Goal: Transaction & Acquisition: Book appointment/travel/reservation

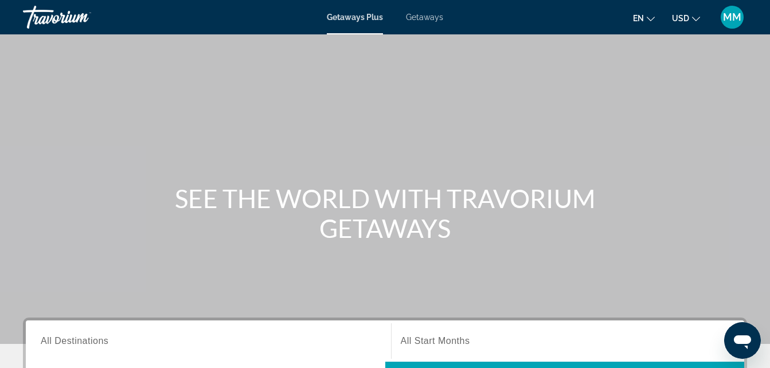
click at [422, 16] on span "Getaways" at bounding box center [424, 17] width 37 height 9
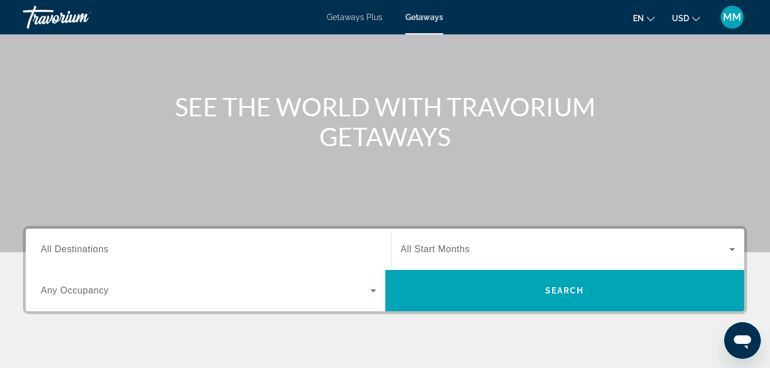
scroll to position [115, 0]
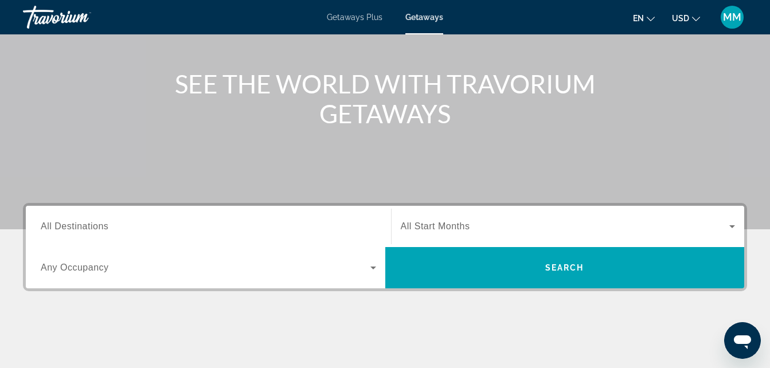
click at [46, 227] on span "All Destinations" at bounding box center [75, 226] width 68 height 10
click at [46, 227] on input "Destination All Destinations" at bounding box center [208, 227] width 335 height 14
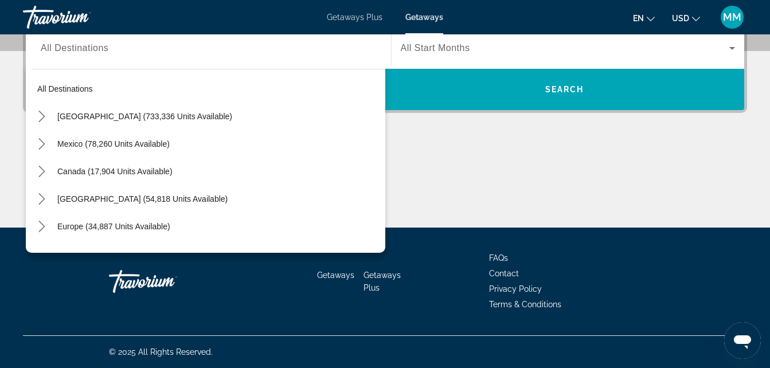
scroll to position [155, 0]
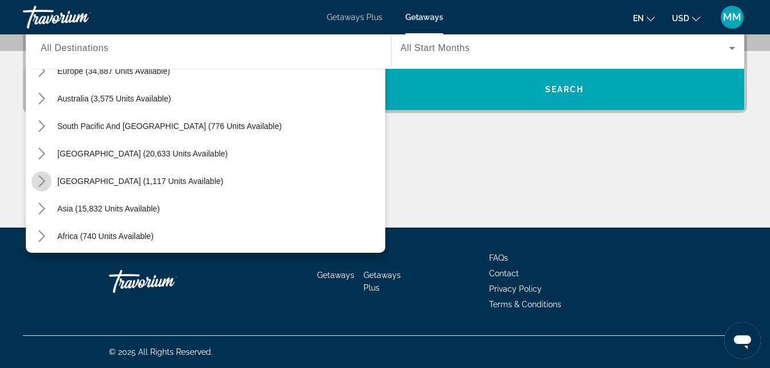
click at [42, 179] on icon "Toggle Central America (1,117 units available) submenu" at bounding box center [41, 180] width 6 height 11
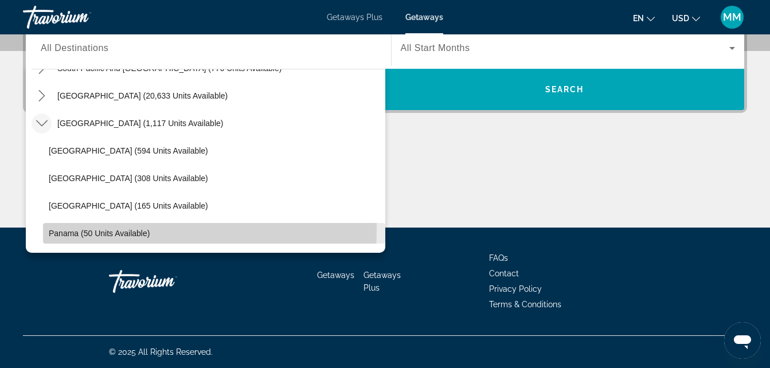
click at [76, 231] on span "Panama (50 units available)" at bounding box center [99, 233] width 101 height 9
type input "**********"
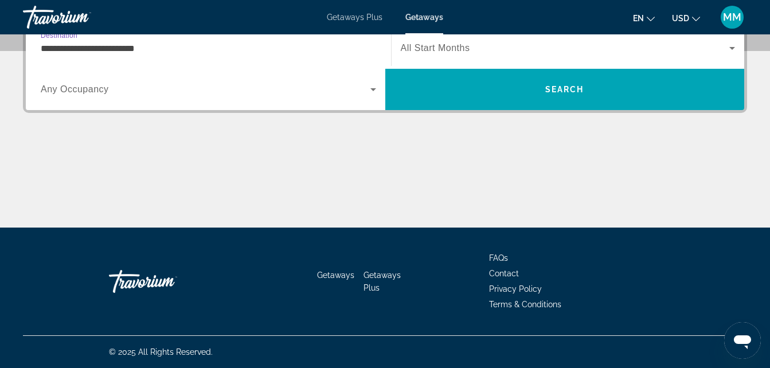
scroll to position [280, 0]
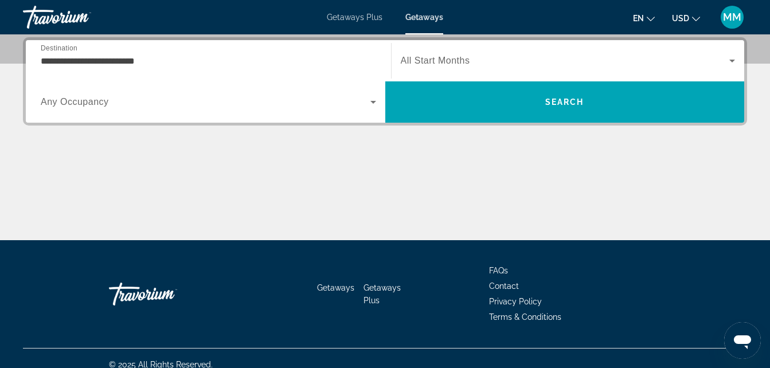
click at [445, 61] on span "All Start Months" at bounding box center [435, 61] width 69 height 10
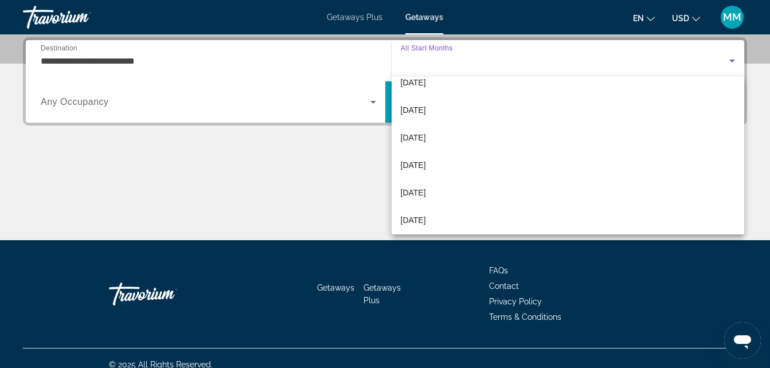
scroll to position [138, 0]
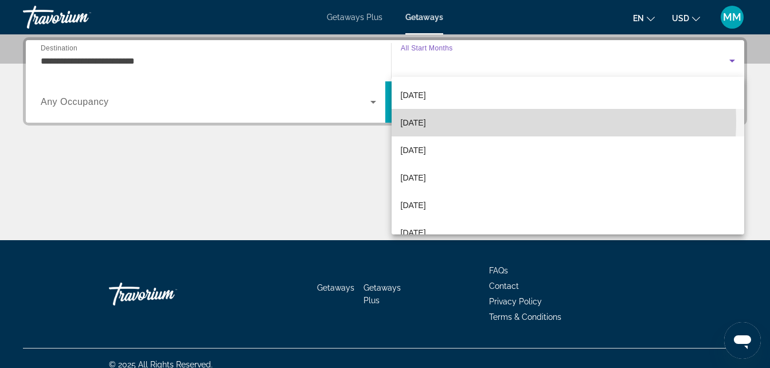
click at [453, 120] on mat-option "[DATE]" at bounding box center [567, 123] width 353 height 28
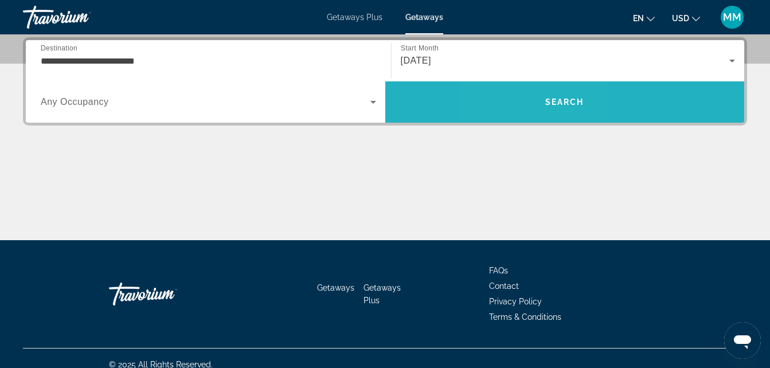
click at [530, 108] on span "Search" at bounding box center [564, 102] width 359 height 28
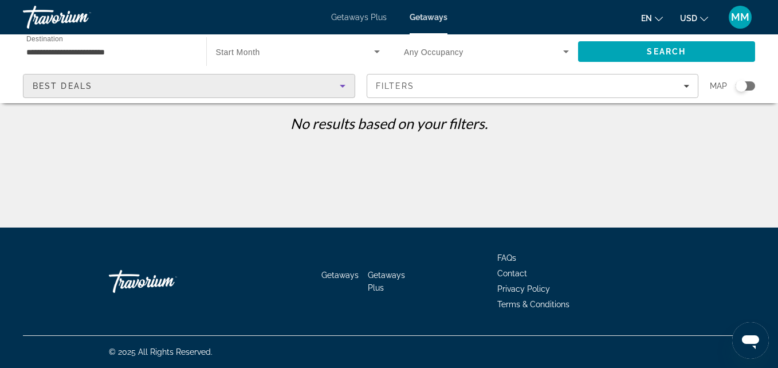
click at [344, 84] on icon "Sort by" at bounding box center [343, 86] width 14 height 14
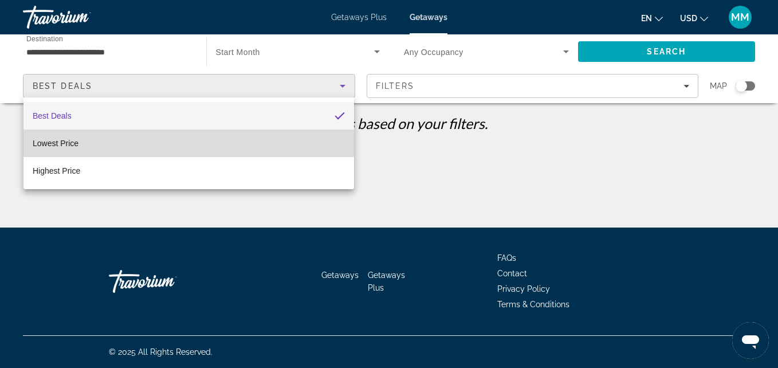
click at [144, 141] on mat-option "Lowest Price" at bounding box center [188, 144] width 331 height 28
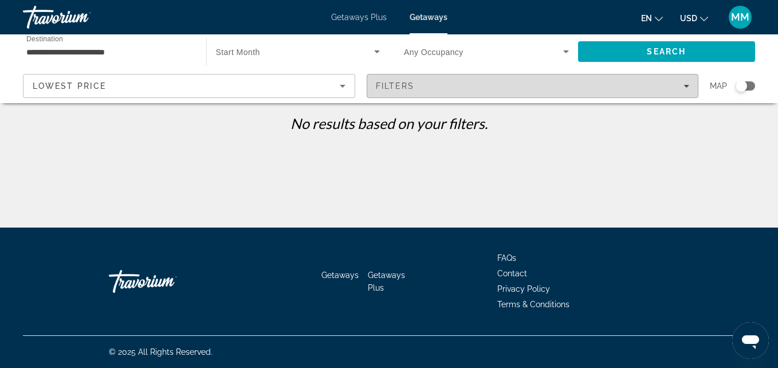
click at [689, 86] on icon "Filters" at bounding box center [687, 86] width 6 height 6
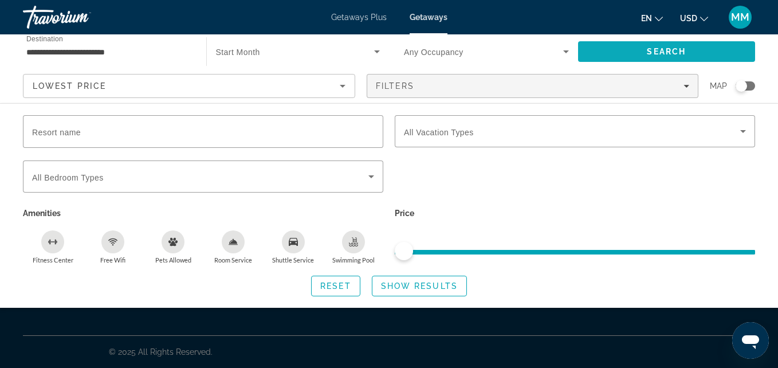
click at [641, 49] on span "Search" at bounding box center [667, 52] width 178 height 28
click at [352, 15] on span "Getaways Plus" at bounding box center [359, 17] width 56 height 9
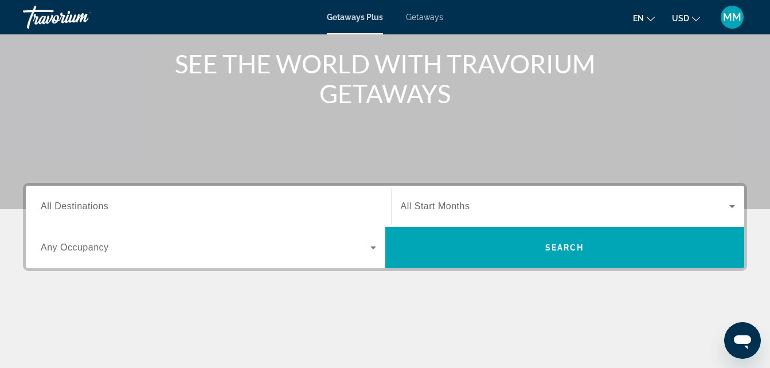
scroll to position [138, 0]
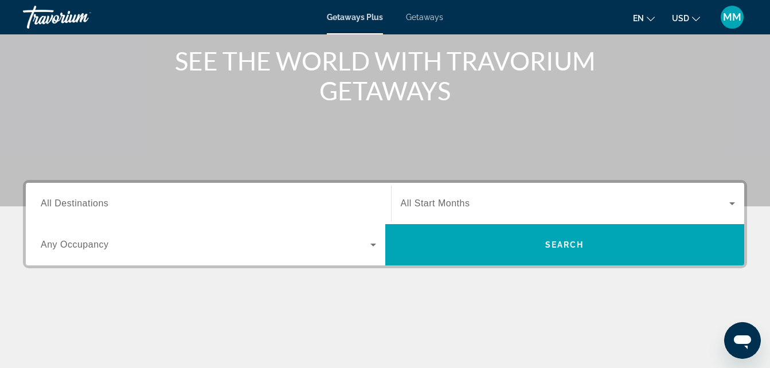
click at [50, 201] on span "All Destinations" at bounding box center [75, 203] width 68 height 10
click at [50, 201] on input "Destination All Destinations" at bounding box center [208, 204] width 335 height 14
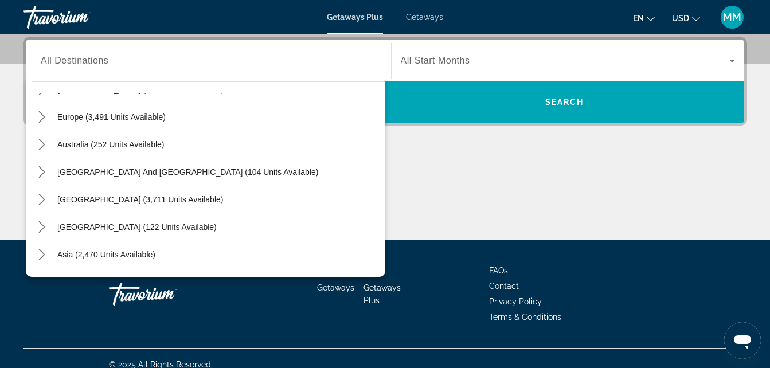
scroll to position [155, 0]
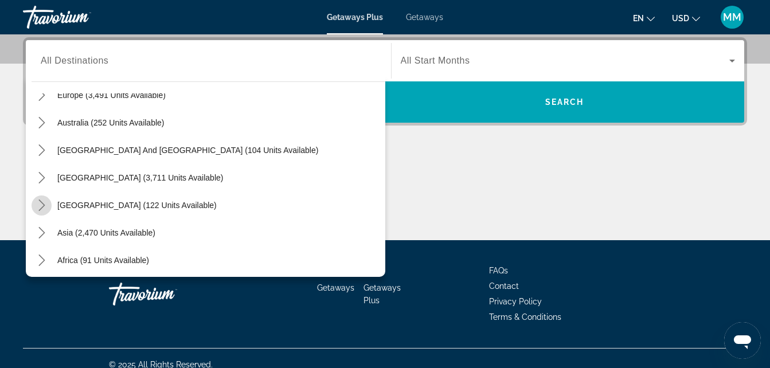
click at [41, 203] on icon "Toggle Central America (122 units available) submenu" at bounding box center [41, 204] width 11 height 11
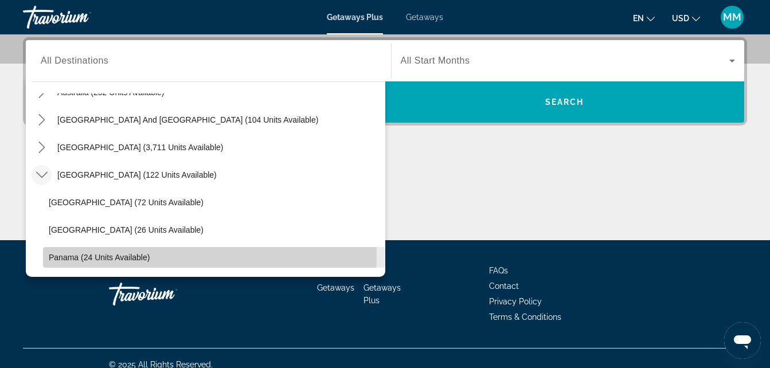
click at [72, 255] on span "Panama (24 units available)" at bounding box center [99, 257] width 101 height 9
type input "**********"
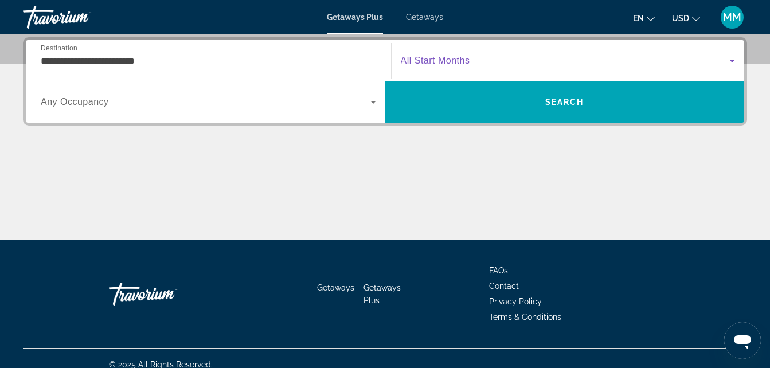
click at [731, 60] on icon "Search widget" at bounding box center [732, 61] width 6 height 3
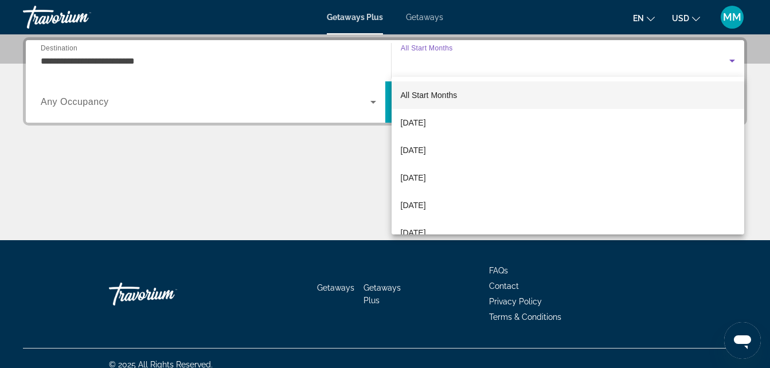
scroll to position [138, 0]
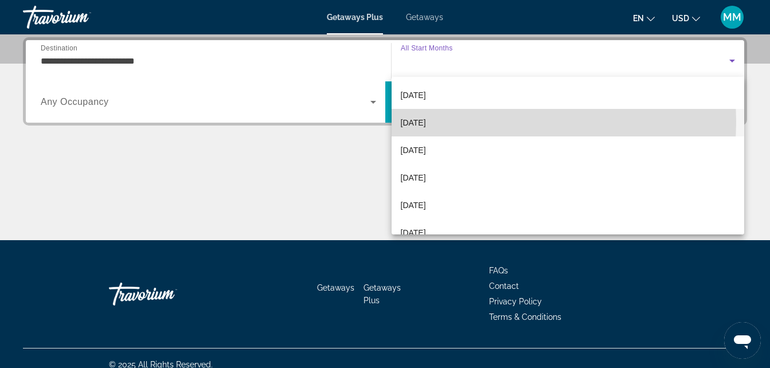
click at [481, 121] on mat-option "[DATE]" at bounding box center [567, 123] width 353 height 28
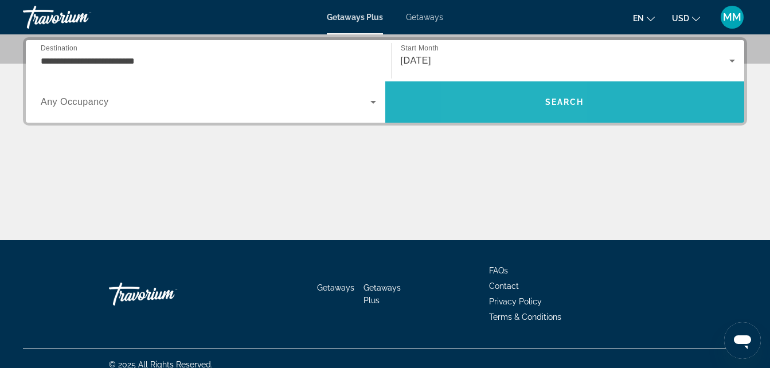
click at [520, 103] on span "Search" at bounding box center [564, 102] width 359 height 28
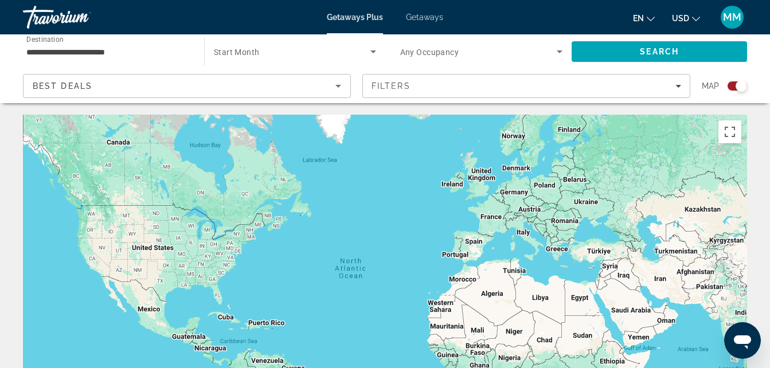
click at [38, 41] on span "Destination" at bounding box center [44, 39] width 37 height 8
click at [38, 45] on input "**********" at bounding box center [107, 52] width 163 height 14
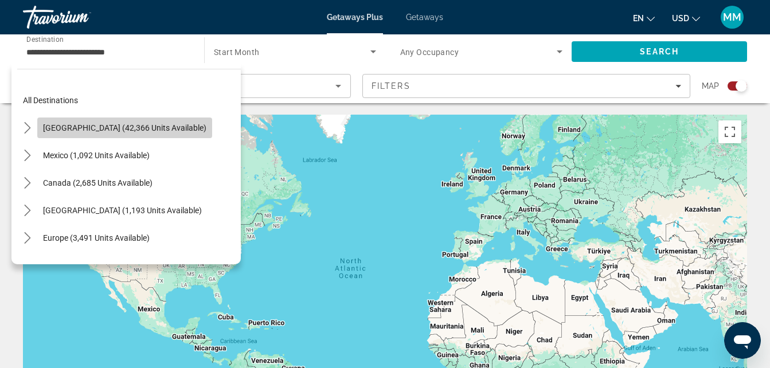
click at [144, 131] on span "[GEOGRAPHIC_DATA] (42,366 units available)" at bounding box center [124, 127] width 163 height 9
type input "**********"
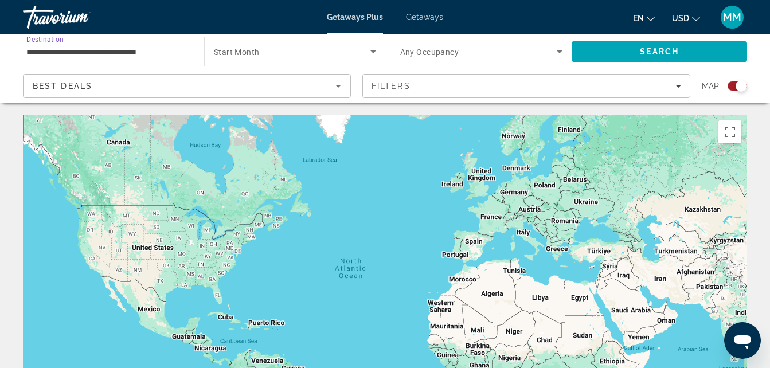
click at [372, 49] on icon "Search widget" at bounding box center [373, 52] width 14 height 14
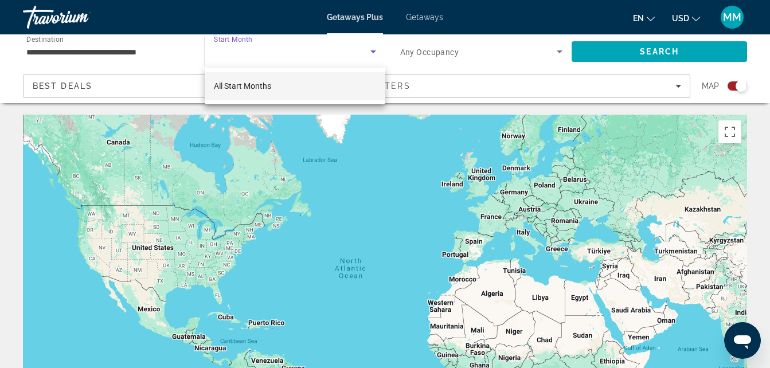
click at [254, 44] on div at bounding box center [385, 184] width 770 height 368
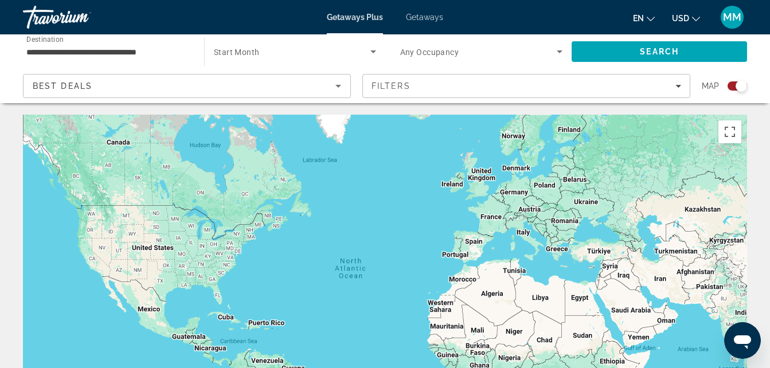
click at [233, 52] on span "Start Month" at bounding box center [237, 52] width 46 height 9
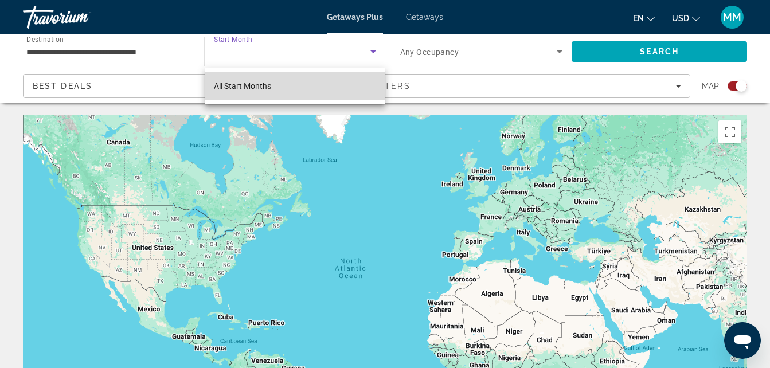
click at [240, 86] on span "All Start Months" at bounding box center [242, 85] width 57 height 9
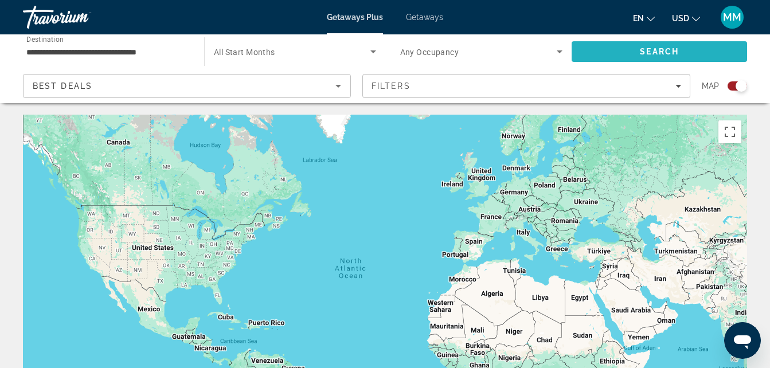
click at [605, 50] on span "Search" at bounding box center [658, 52] width 175 height 28
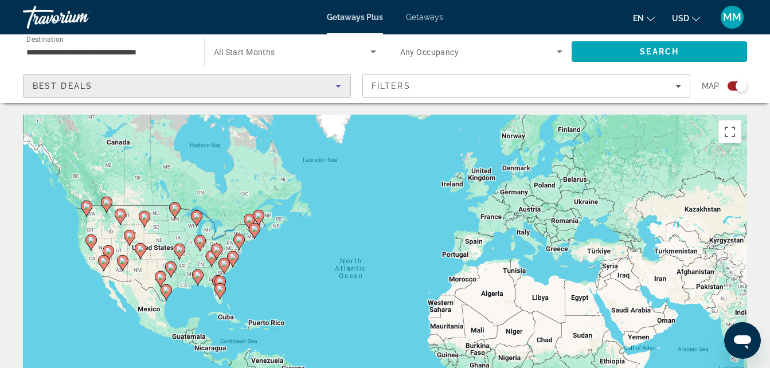
click at [338, 87] on icon "Sort by" at bounding box center [338, 86] width 6 height 3
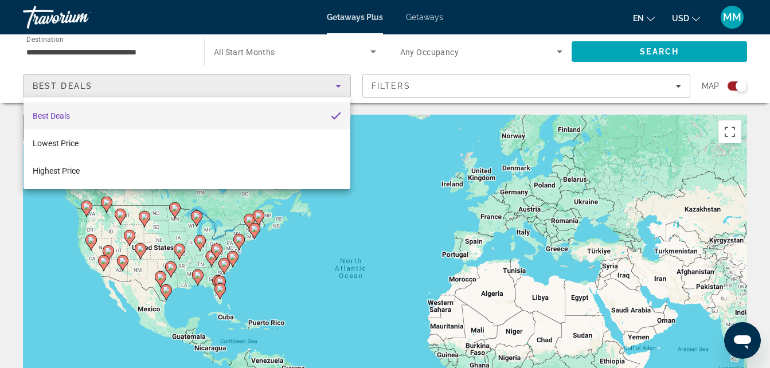
click at [398, 146] on div at bounding box center [385, 184] width 770 height 368
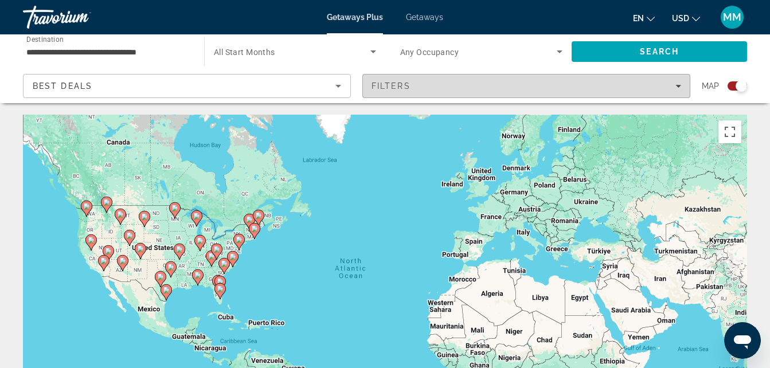
click at [677, 84] on icon "Filters" at bounding box center [678, 86] width 6 height 6
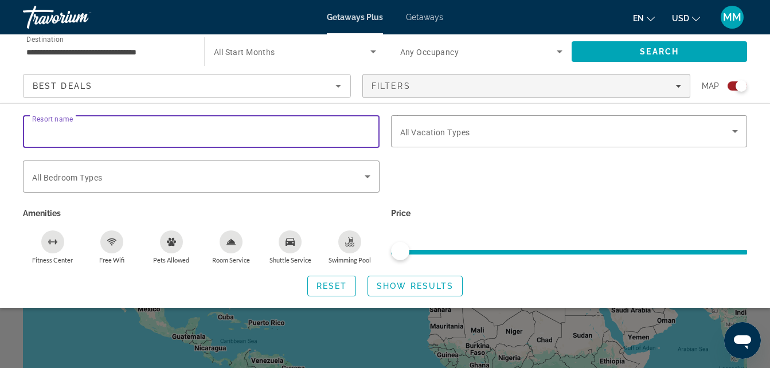
click at [113, 131] on input "Resort name" at bounding box center [201, 132] width 338 height 14
type input "********"
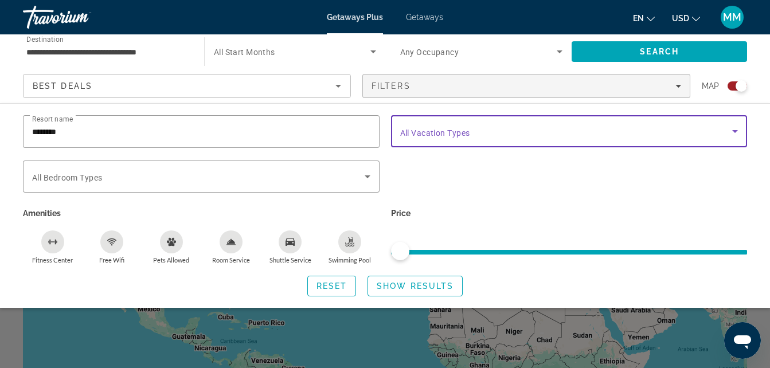
click at [735, 129] on icon "Search widget" at bounding box center [735, 131] width 14 height 14
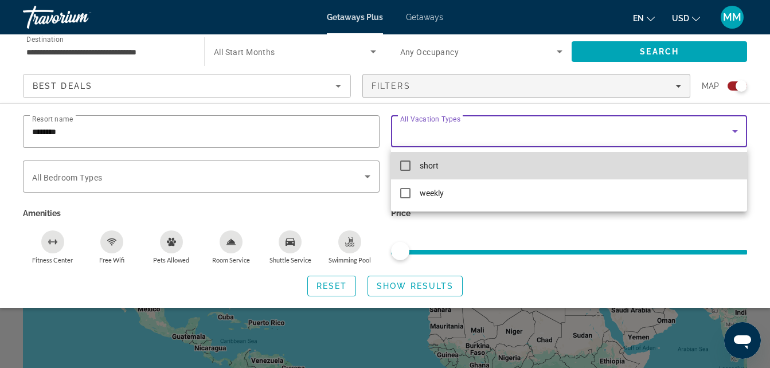
click at [405, 167] on mat-pseudo-checkbox at bounding box center [405, 165] width 10 height 10
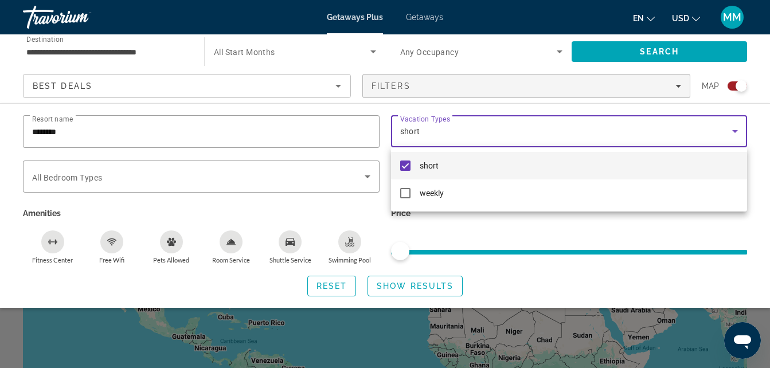
click at [367, 177] on div at bounding box center [385, 184] width 770 height 368
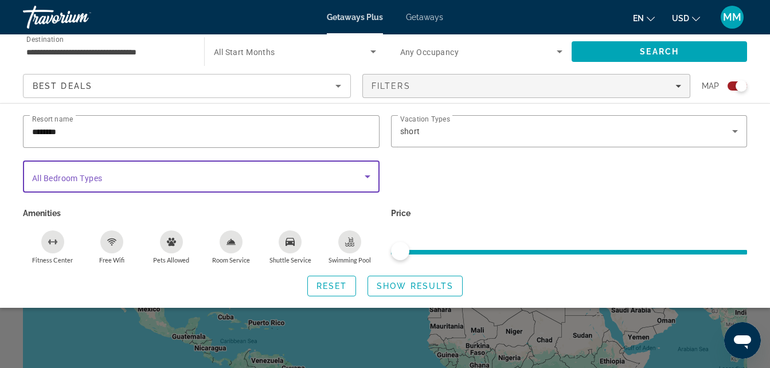
click at [367, 177] on icon "Search widget" at bounding box center [367, 176] width 6 height 3
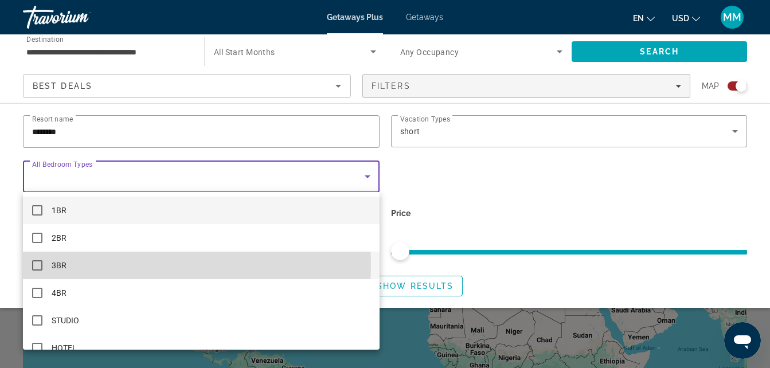
click at [34, 264] on mat-pseudo-checkbox at bounding box center [37, 265] width 10 height 10
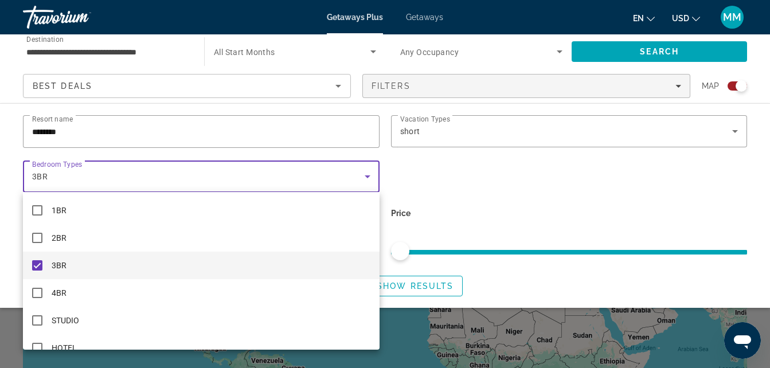
click at [626, 50] on div at bounding box center [385, 184] width 770 height 368
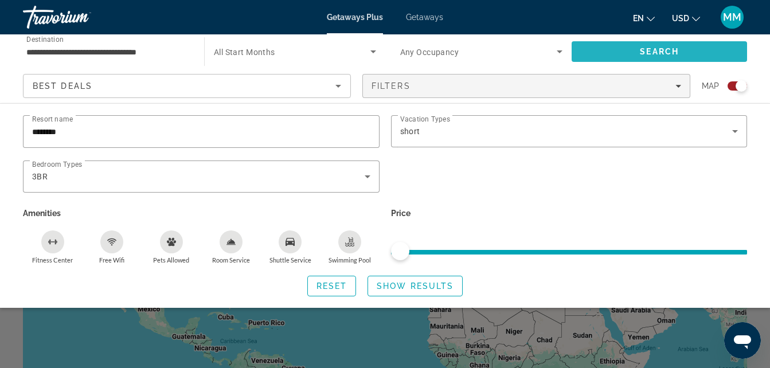
click at [634, 50] on span "Search" at bounding box center [658, 52] width 175 height 28
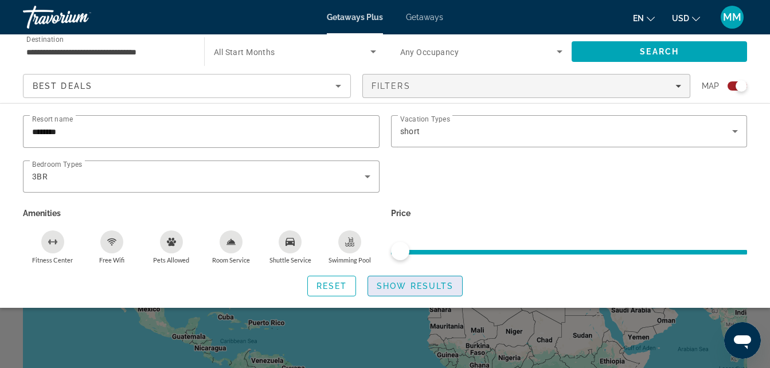
click at [413, 285] on span "Show Results" at bounding box center [415, 285] width 77 height 9
click at [327, 288] on span "Reset" at bounding box center [331, 285] width 31 height 9
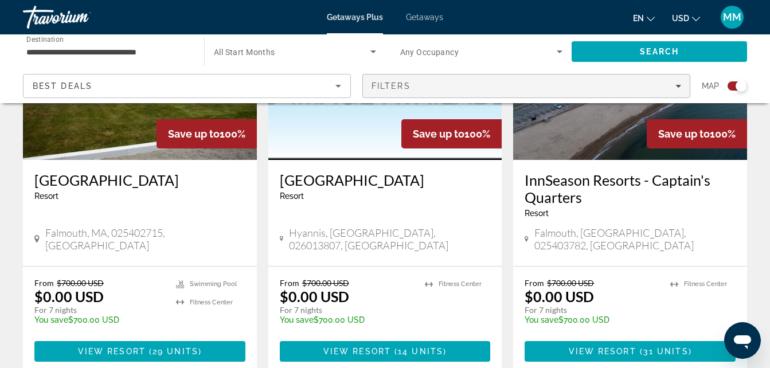
scroll to position [1765, 0]
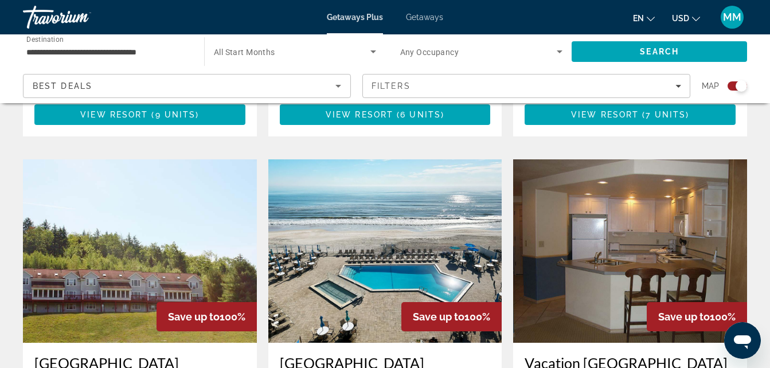
scroll to position [1650, 0]
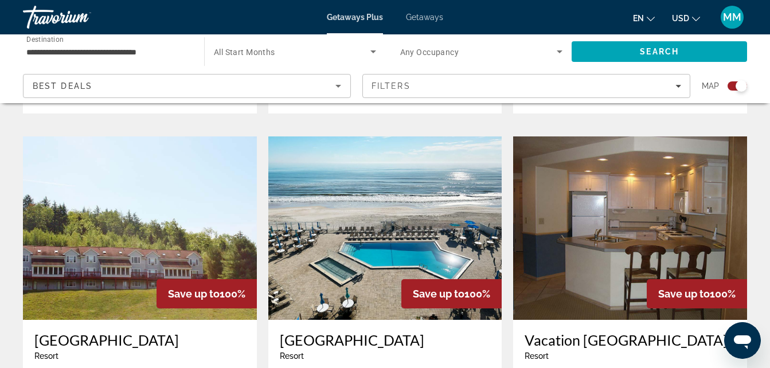
click at [629, 167] on img "Main content" at bounding box center [630, 227] width 234 height 183
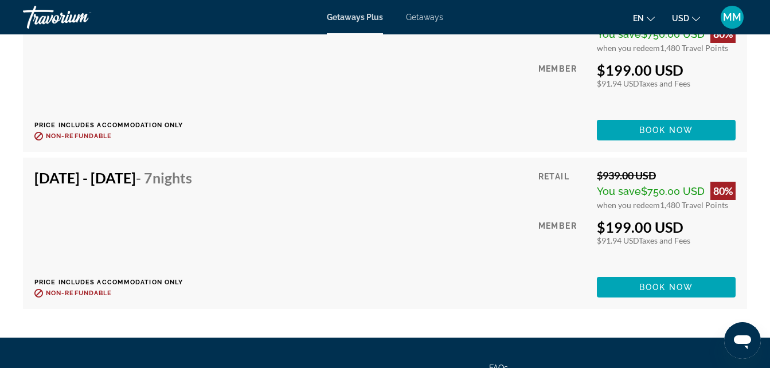
scroll to position [2521, 0]
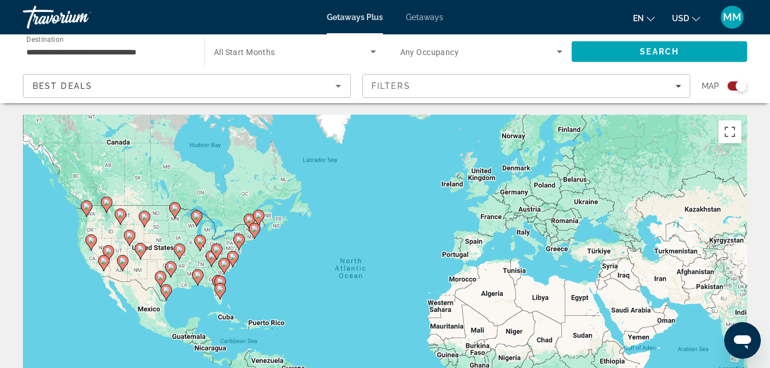
click at [425, 16] on span "Getaways" at bounding box center [424, 17] width 37 height 9
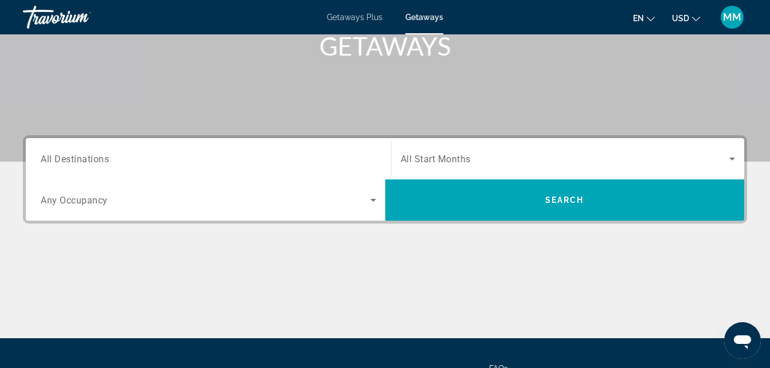
scroll to position [183, 0]
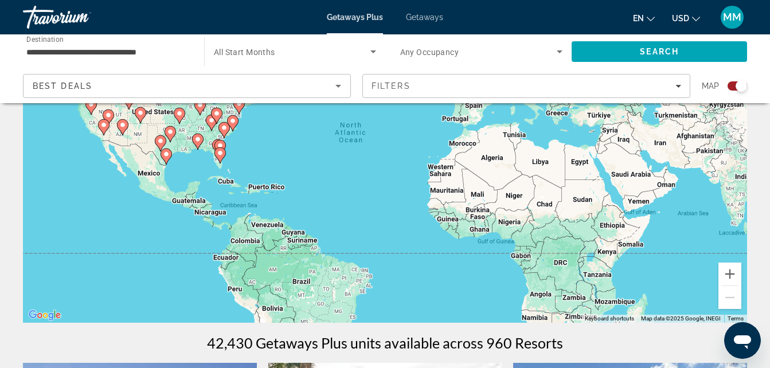
scroll to position [138, 0]
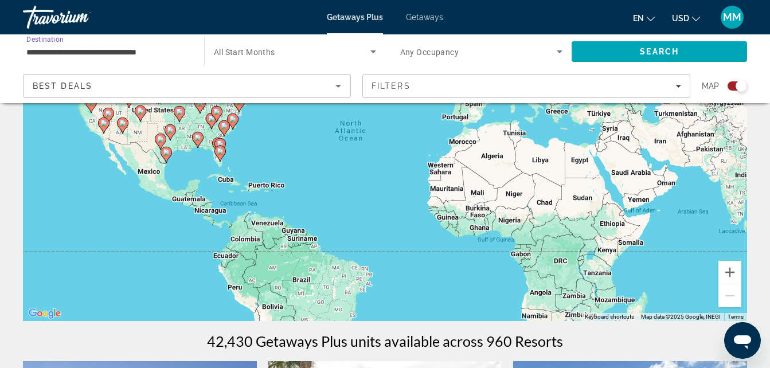
click at [60, 51] on input "**********" at bounding box center [107, 52] width 163 height 14
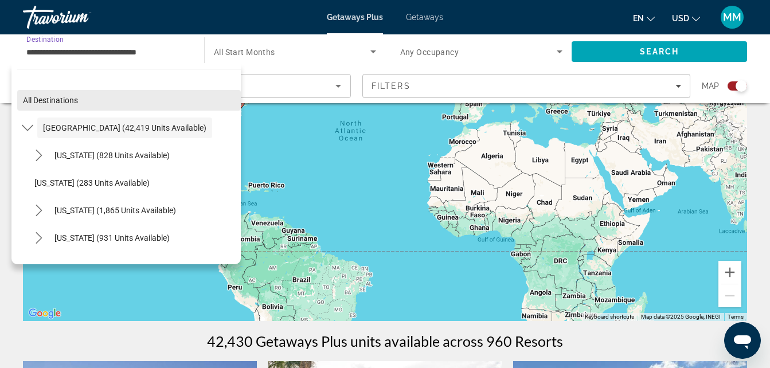
click at [31, 104] on span "All destinations" at bounding box center [50, 100] width 55 height 9
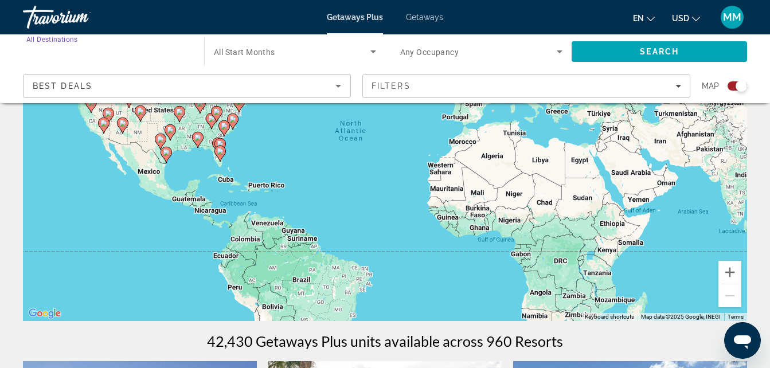
click at [61, 46] on input "Destination All Destinations" at bounding box center [107, 52] width 163 height 14
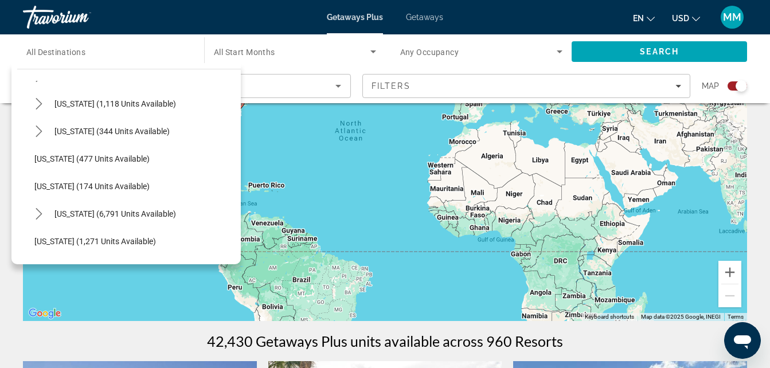
scroll to position [1087, 0]
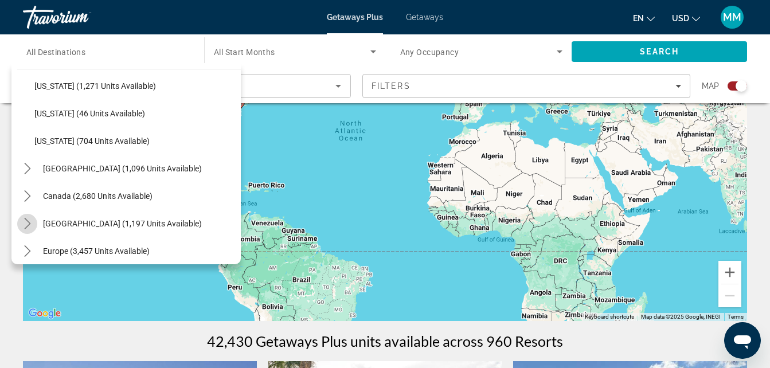
click at [25, 223] on icon "Toggle Caribbean & Atlantic Islands (1,197 units available) submenu" at bounding box center [27, 223] width 11 height 11
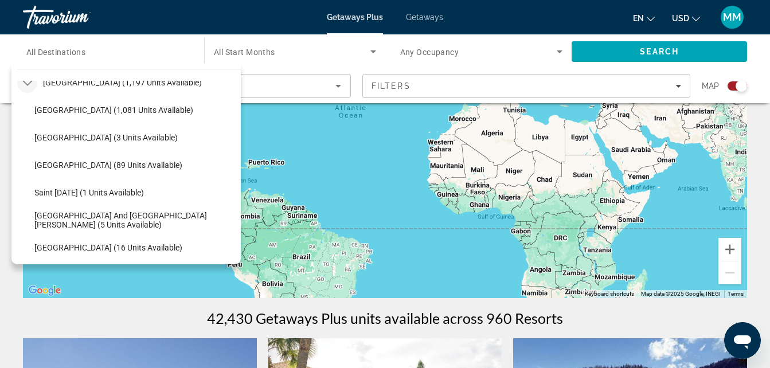
scroll to position [1216, 0]
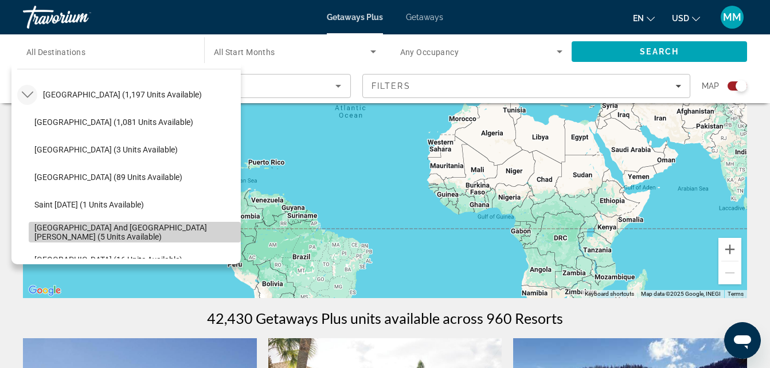
click at [160, 233] on span "[GEOGRAPHIC_DATA] and [GEOGRAPHIC_DATA][PERSON_NAME] (5 units available)" at bounding box center [134, 232] width 201 height 18
type input "**********"
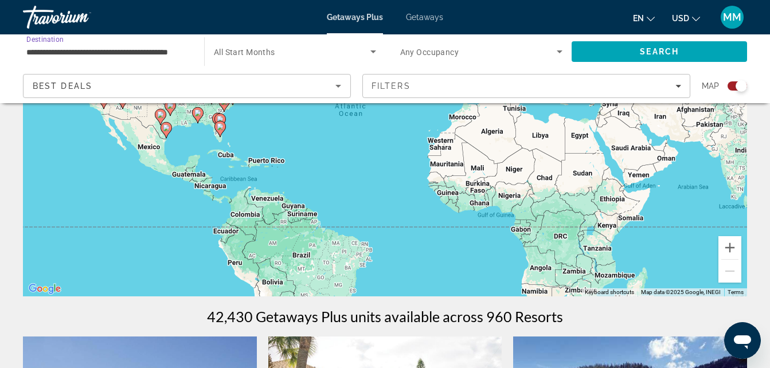
scroll to position [160, 0]
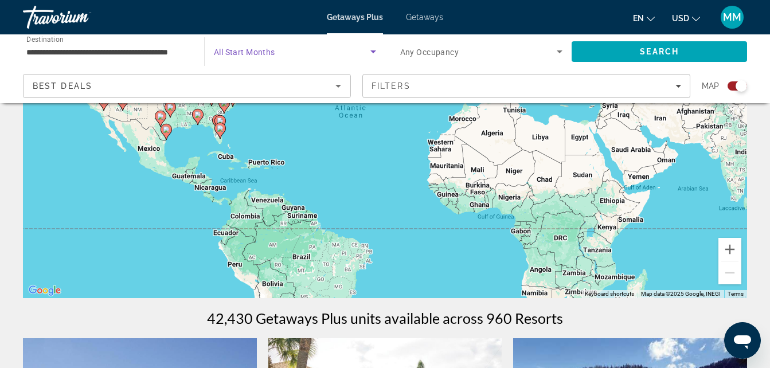
click at [375, 52] on icon "Search widget" at bounding box center [373, 52] width 14 height 14
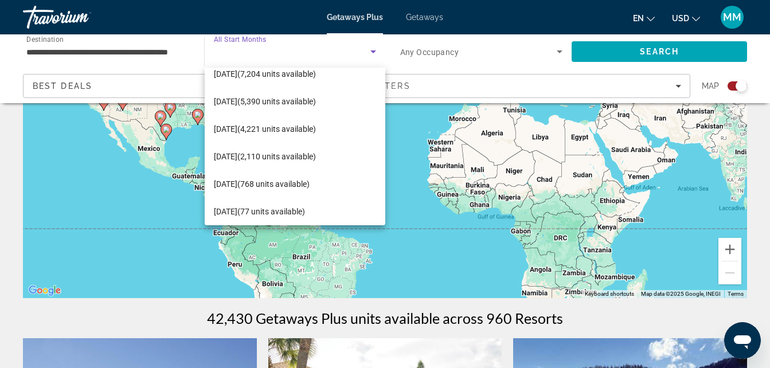
scroll to position [150, 0]
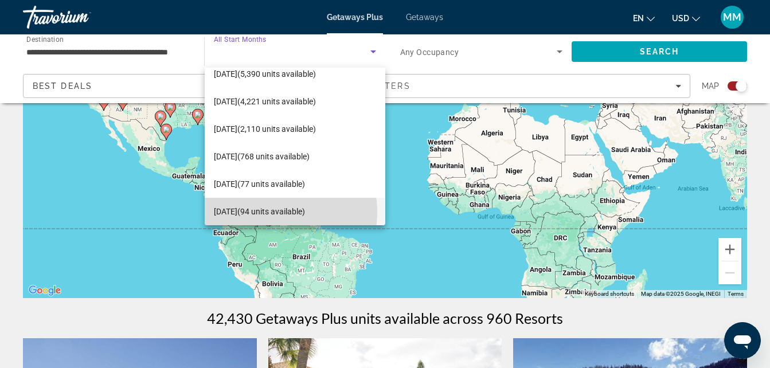
click at [268, 212] on span "[DATE] (94 units available)" at bounding box center [259, 212] width 91 height 14
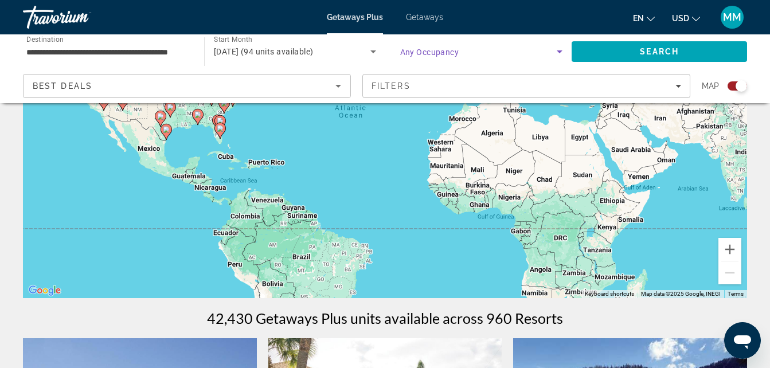
click at [559, 51] on icon "Search widget" at bounding box center [559, 51] width 6 height 3
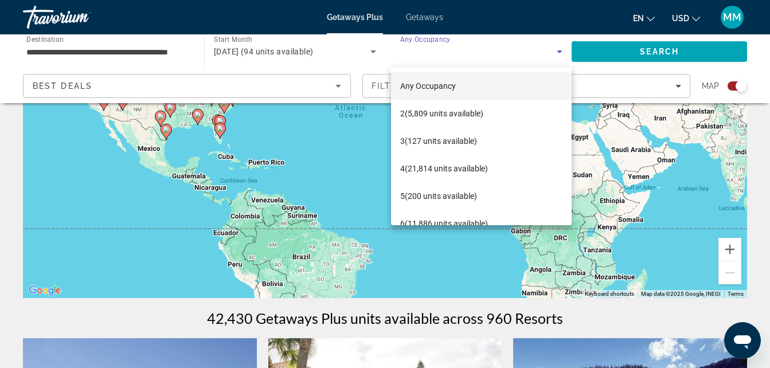
click at [630, 48] on div at bounding box center [385, 184] width 770 height 368
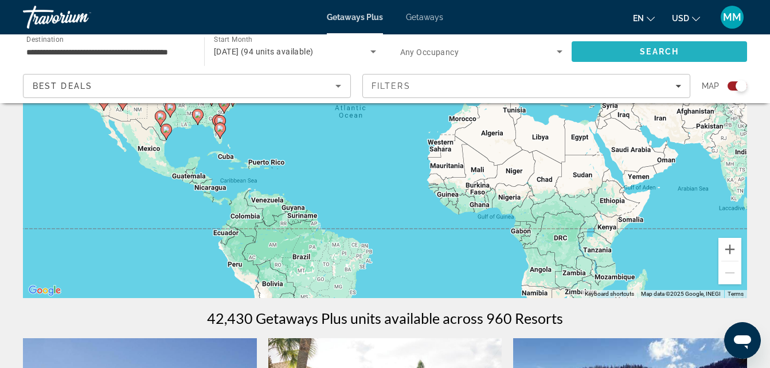
click at [625, 49] on span "Search" at bounding box center [658, 52] width 175 height 28
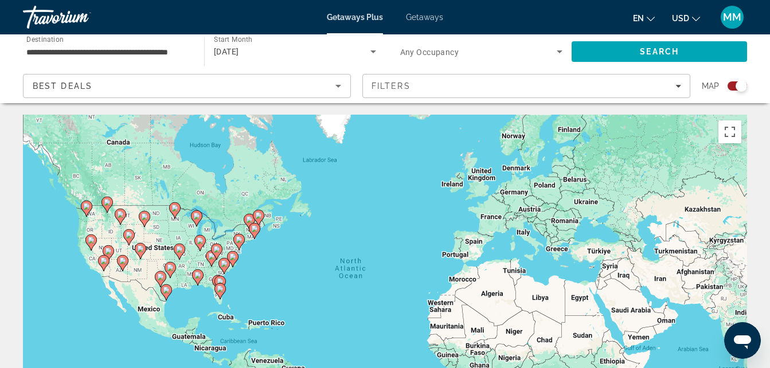
click at [425, 18] on span "Getaways" at bounding box center [424, 17] width 37 height 9
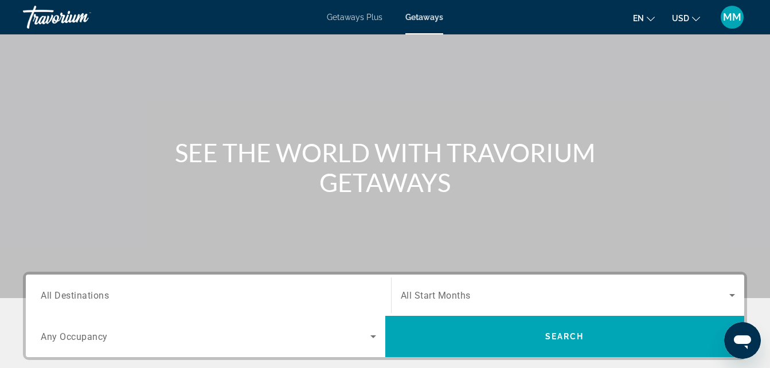
scroll to position [69, 0]
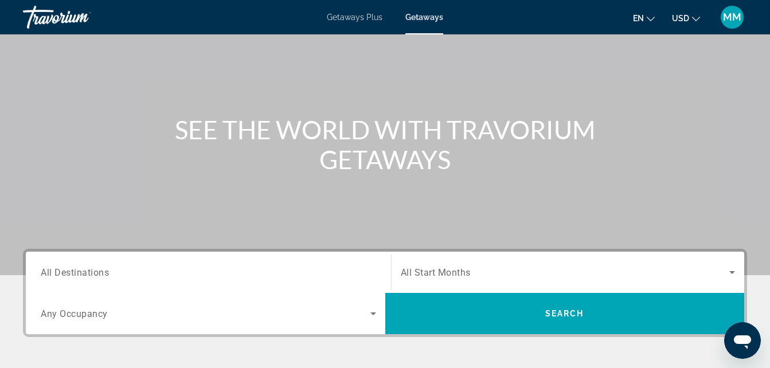
click at [66, 272] on span "All Destinations" at bounding box center [75, 271] width 68 height 11
click at [66, 272] on input "Destination All Destinations" at bounding box center [208, 273] width 335 height 14
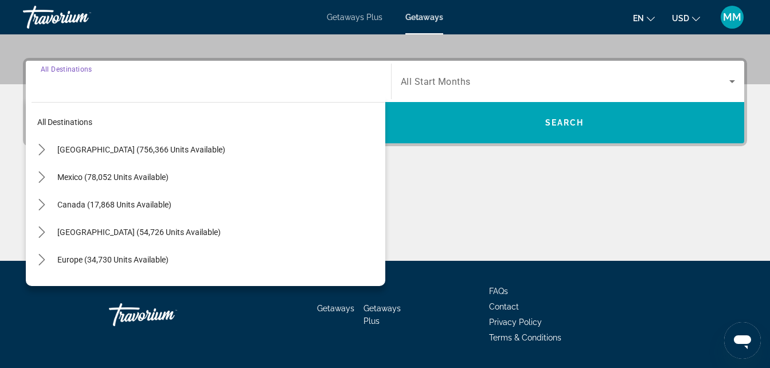
scroll to position [280, 0]
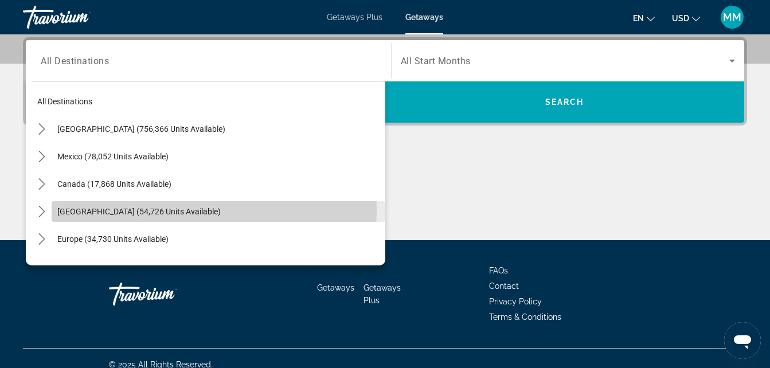
click at [113, 210] on span "[GEOGRAPHIC_DATA] (54,726 units available)" at bounding box center [138, 211] width 163 height 9
type input "**********"
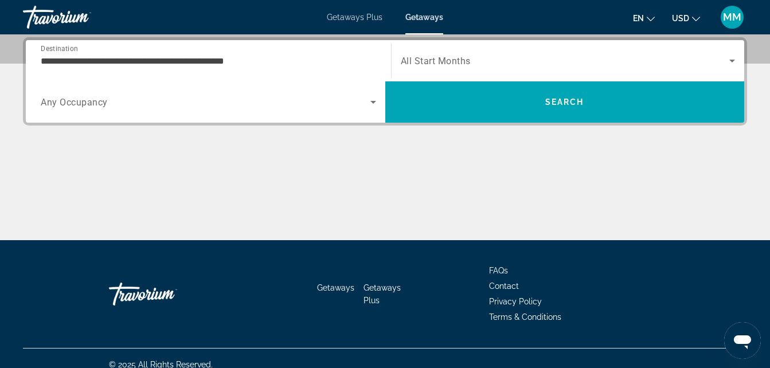
click at [456, 62] on span "All Start Months" at bounding box center [436, 61] width 70 height 11
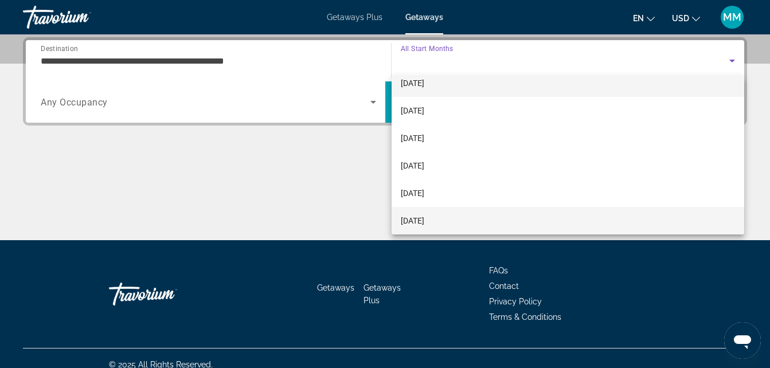
scroll to position [150, 0]
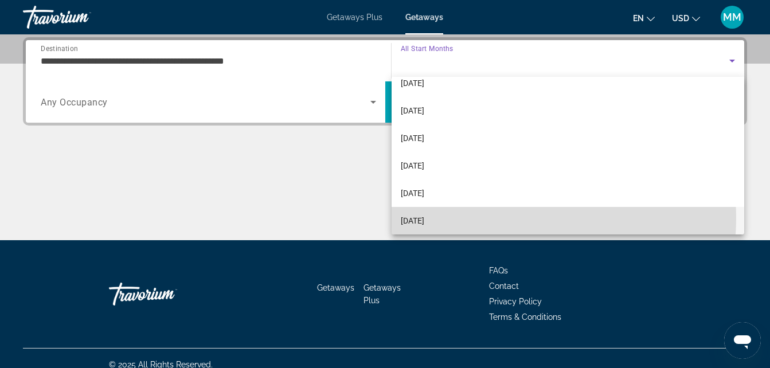
click at [457, 217] on mat-option "[DATE]" at bounding box center [567, 221] width 353 height 28
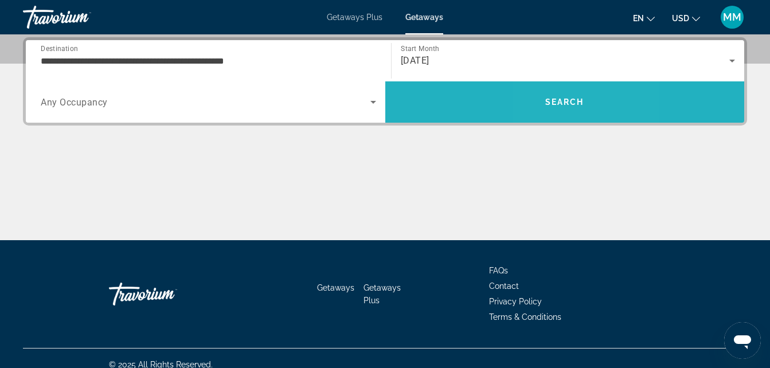
click at [556, 104] on span "Search" at bounding box center [564, 101] width 39 height 9
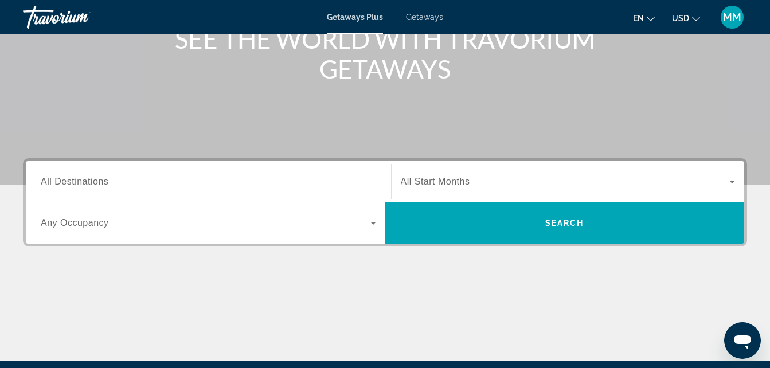
scroll to position [160, 0]
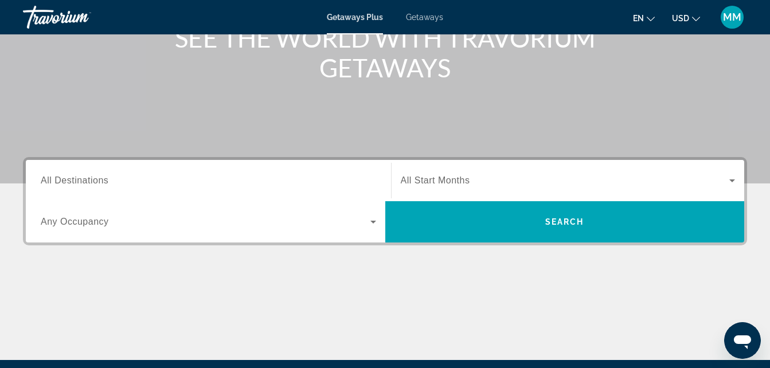
click at [53, 178] on span "All Destinations" at bounding box center [75, 180] width 68 height 10
click at [53, 178] on input "Destination All Destinations" at bounding box center [208, 181] width 335 height 14
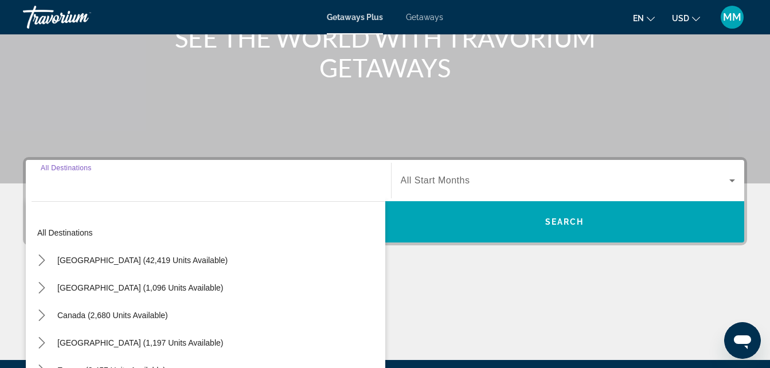
scroll to position [280, 0]
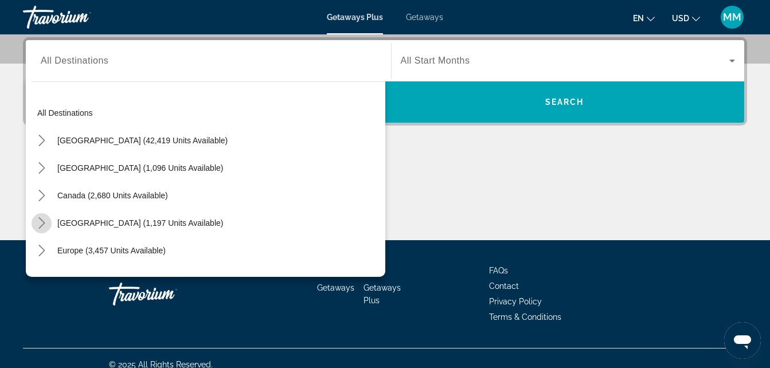
click at [38, 222] on icon "Toggle Caribbean & Atlantic Islands (1,197 units available) submenu" at bounding box center [41, 222] width 11 height 11
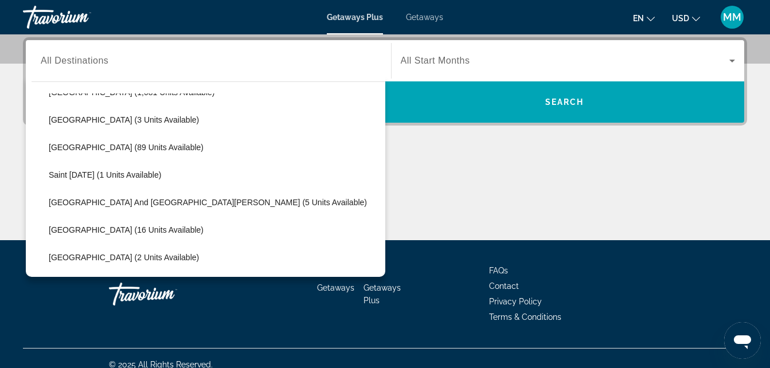
scroll to position [116, 0]
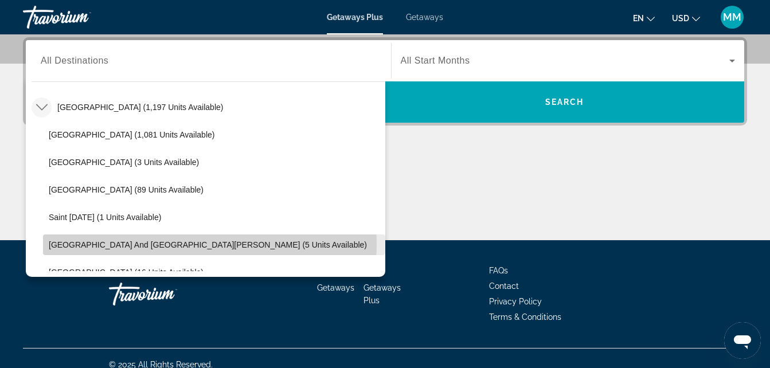
click at [167, 244] on span "[GEOGRAPHIC_DATA] and [GEOGRAPHIC_DATA][PERSON_NAME] (5 units available)" at bounding box center [208, 244] width 318 height 9
type input "**********"
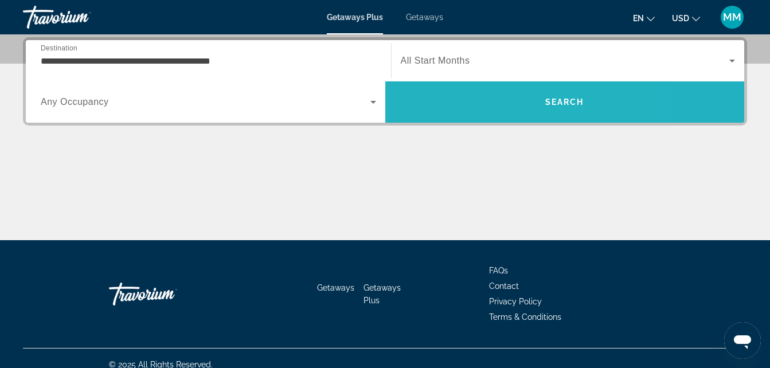
click at [489, 106] on span "Search" at bounding box center [564, 102] width 359 height 28
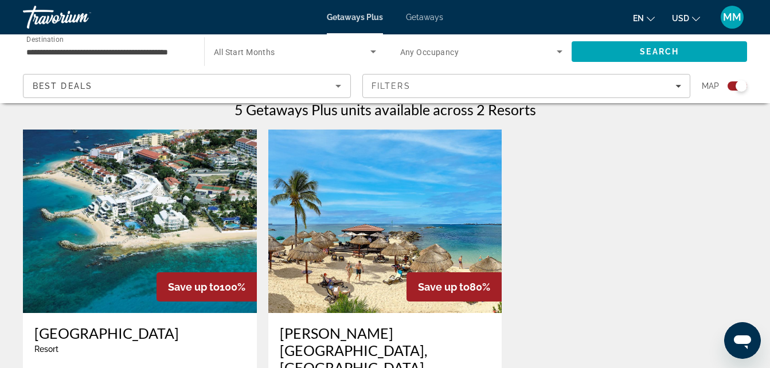
scroll to position [367, 0]
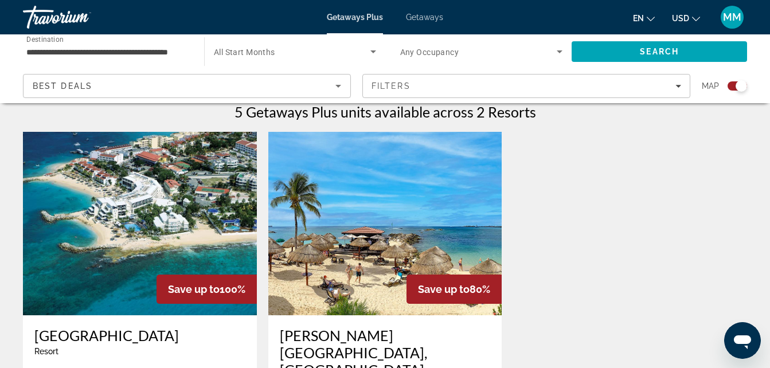
click at [123, 240] on img "Main content" at bounding box center [140, 223] width 234 height 183
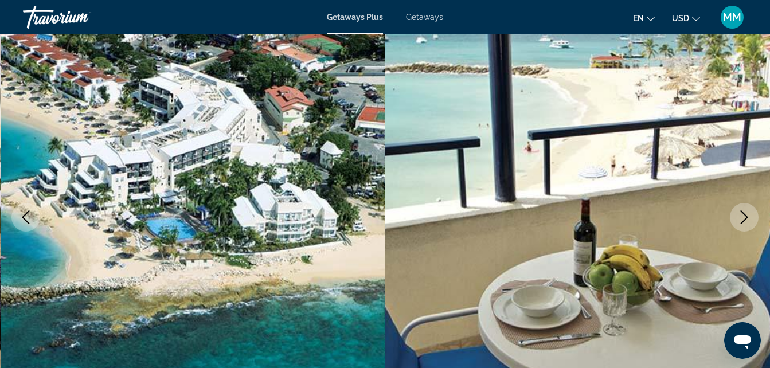
scroll to position [92, 0]
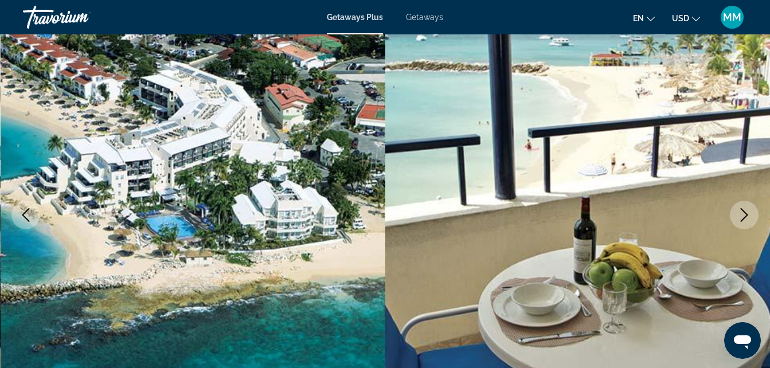
click at [744, 218] on icon "Next image" at bounding box center [744, 215] width 14 height 14
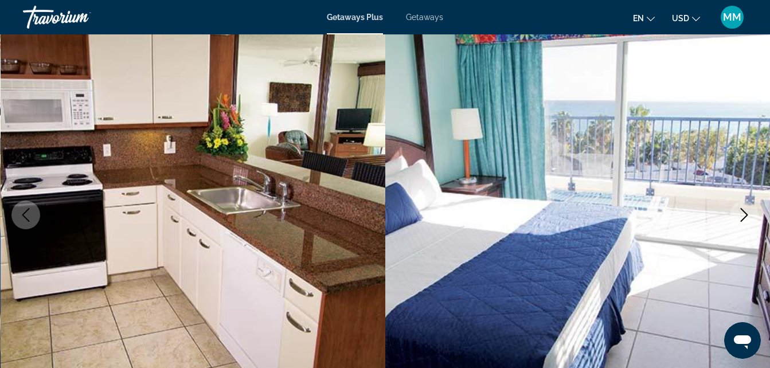
click at [744, 218] on icon "Next image" at bounding box center [744, 215] width 14 height 14
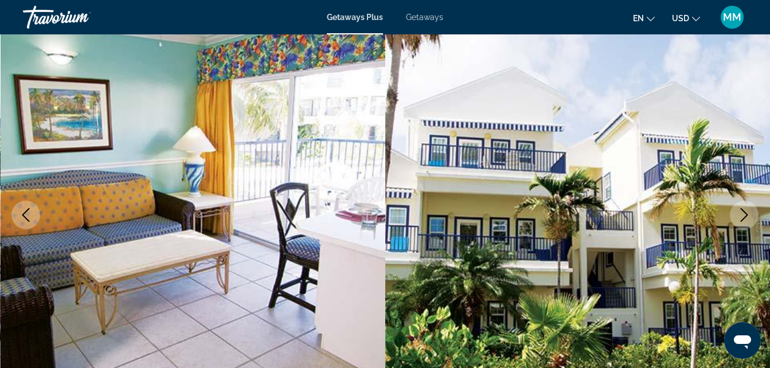
click at [744, 218] on icon "Next image" at bounding box center [744, 215] width 14 height 14
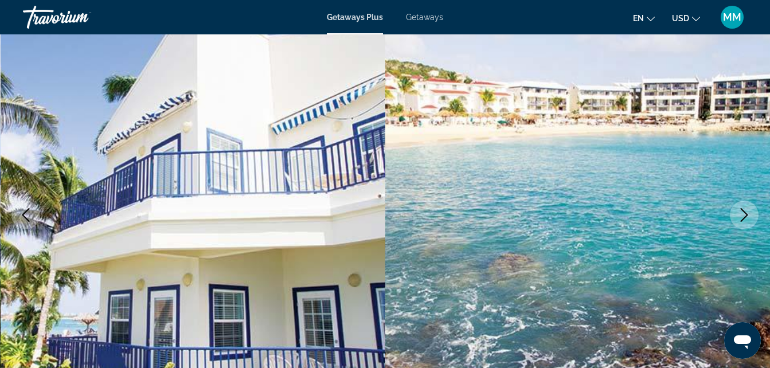
click at [744, 218] on icon "Next image" at bounding box center [744, 215] width 14 height 14
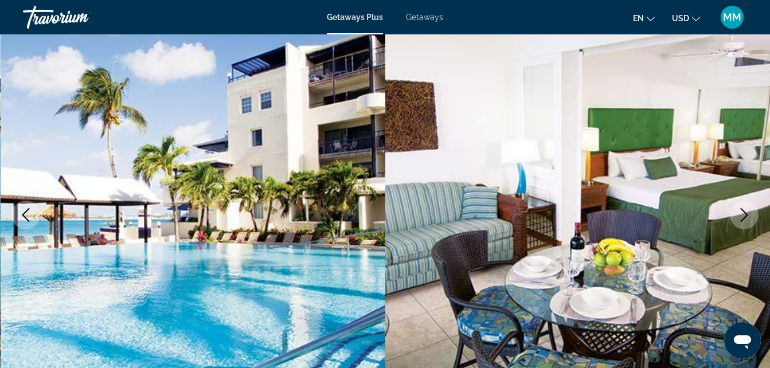
click at [744, 218] on icon "Next image" at bounding box center [744, 215] width 14 height 14
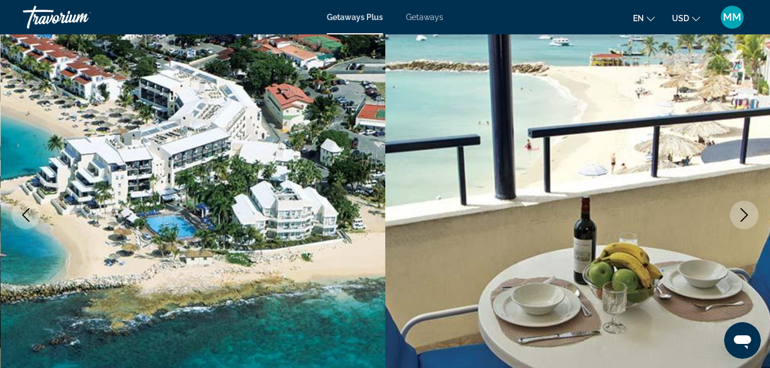
click at [744, 218] on icon "Next image" at bounding box center [744, 215] width 14 height 14
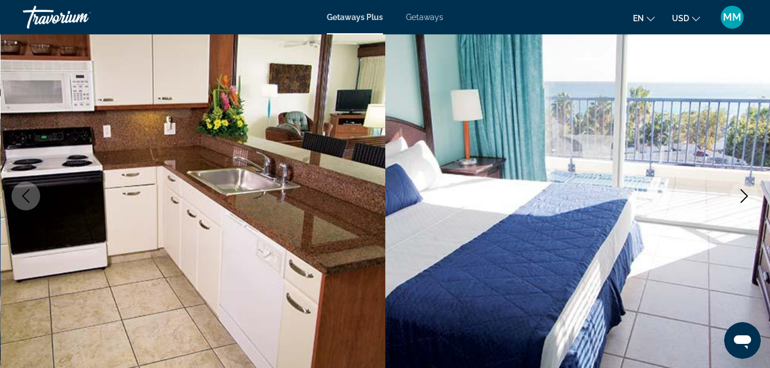
scroll to position [0, 0]
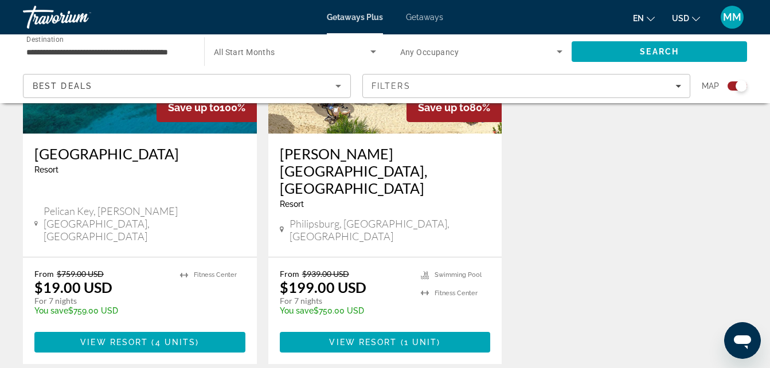
scroll to position [550, 0]
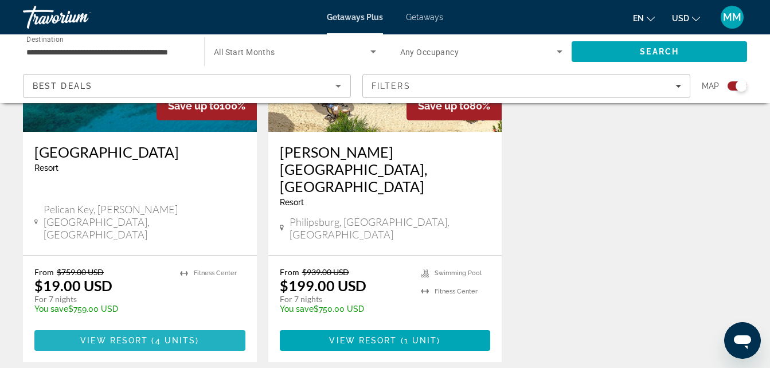
click at [126, 336] on span "View Resort" at bounding box center [114, 340] width 68 height 9
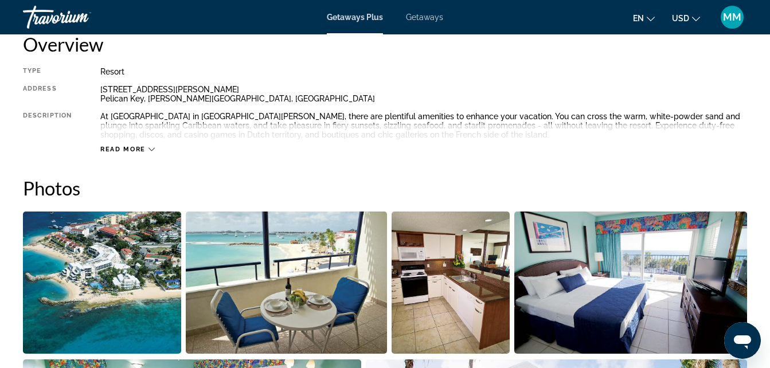
scroll to position [596, 0]
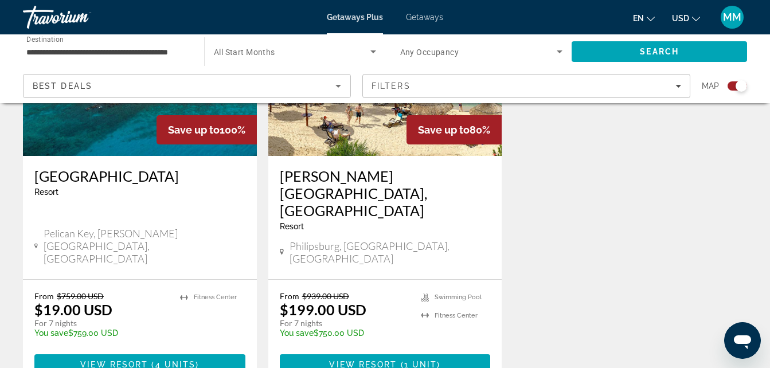
scroll to position [527, 0]
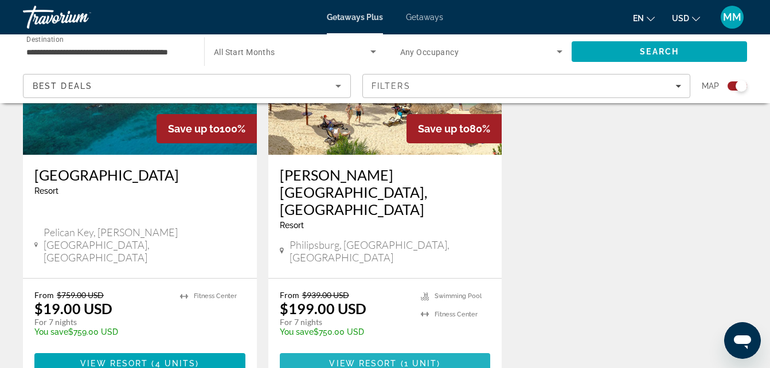
click at [372, 359] on span "View Resort" at bounding box center [363, 363] width 68 height 9
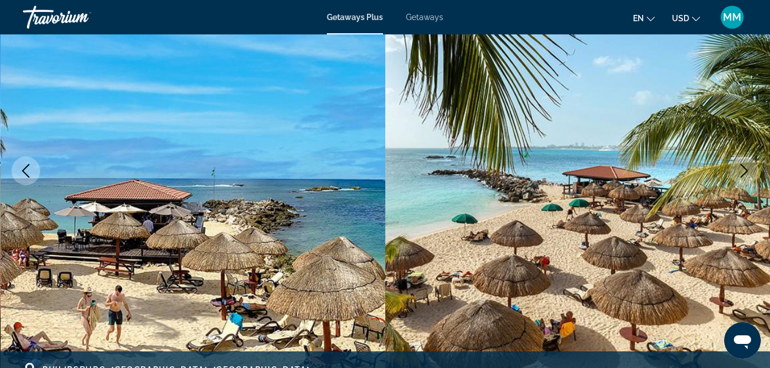
scroll to position [138, 0]
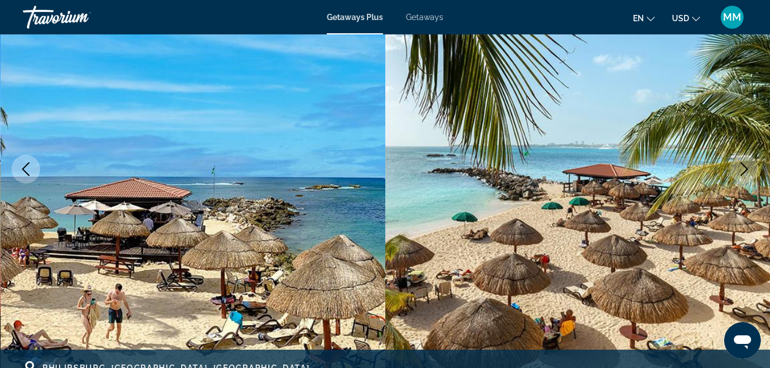
click at [745, 167] on icon "Next image" at bounding box center [743, 169] width 7 height 14
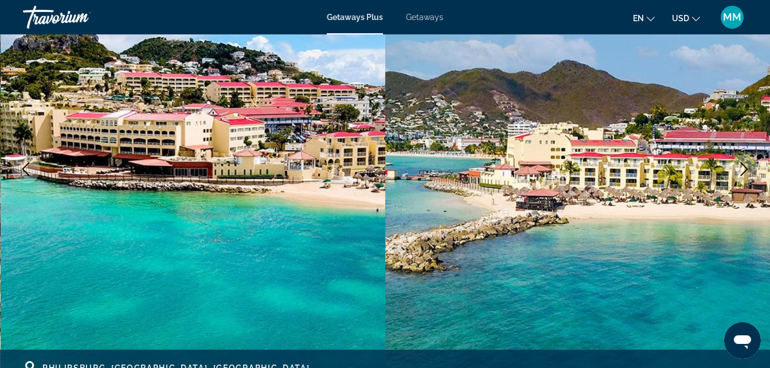
click at [745, 167] on icon "Next image" at bounding box center [743, 169] width 7 height 14
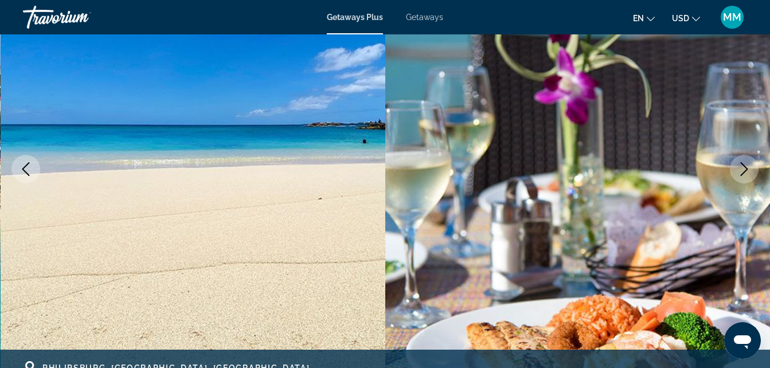
click at [745, 167] on icon "Next image" at bounding box center [743, 169] width 7 height 14
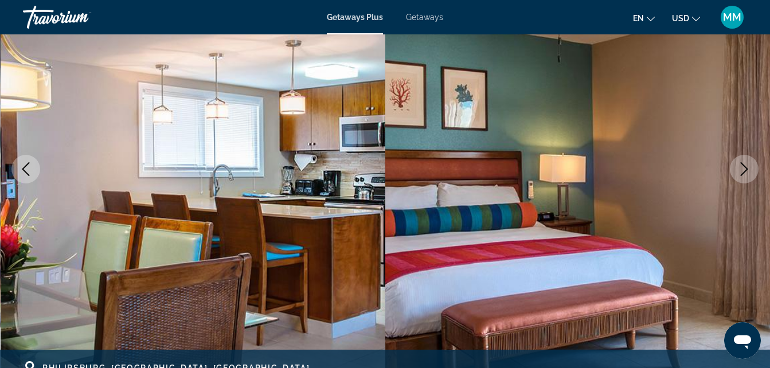
click at [745, 167] on icon "Next image" at bounding box center [743, 169] width 7 height 14
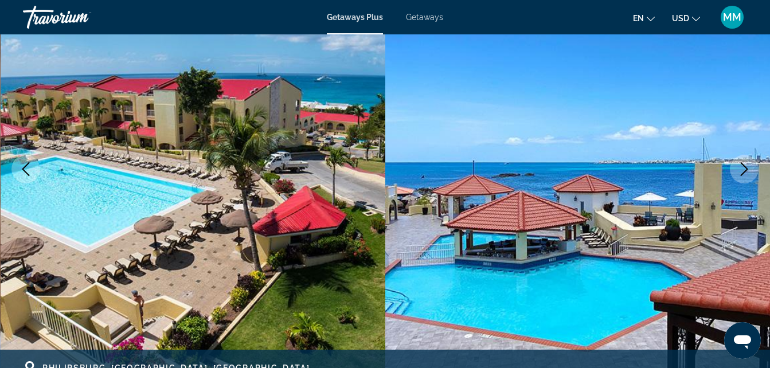
click at [745, 167] on icon "Next image" at bounding box center [743, 169] width 7 height 14
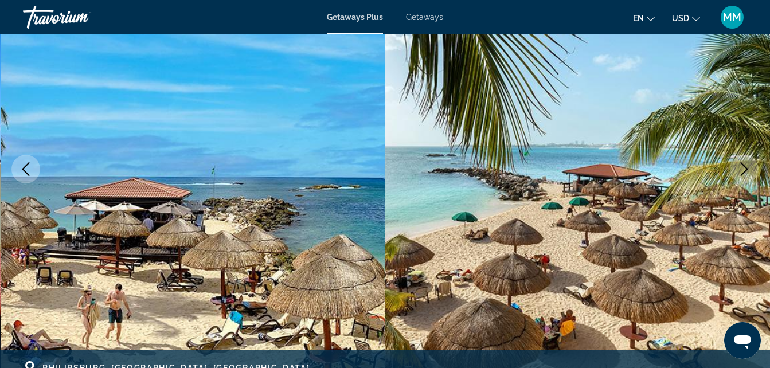
click at [745, 167] on icon "Next image" at bounding box center [743, 169] width 7 height 14
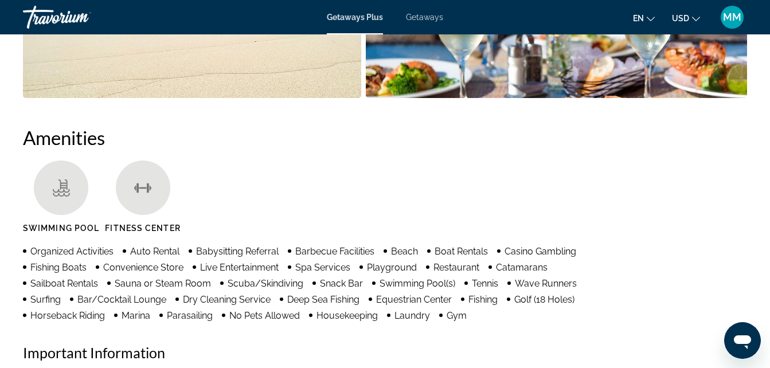
scroll to position [1009, 0]
